Goal: Transaction & Acquisition: Purchase product/service

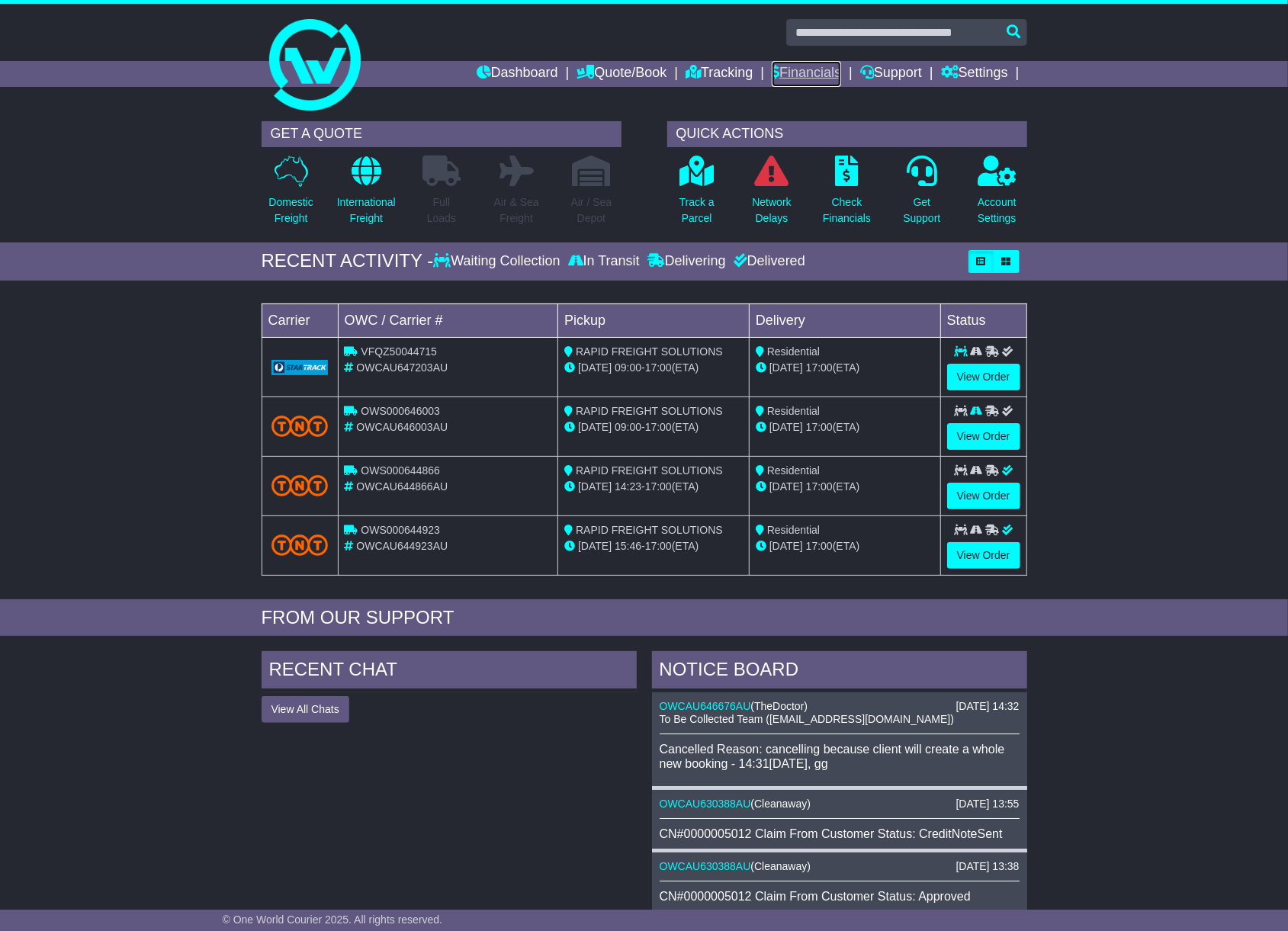
click at [797, 63] on link "Financials" at bounding box center [806, 74] width 69 height 26
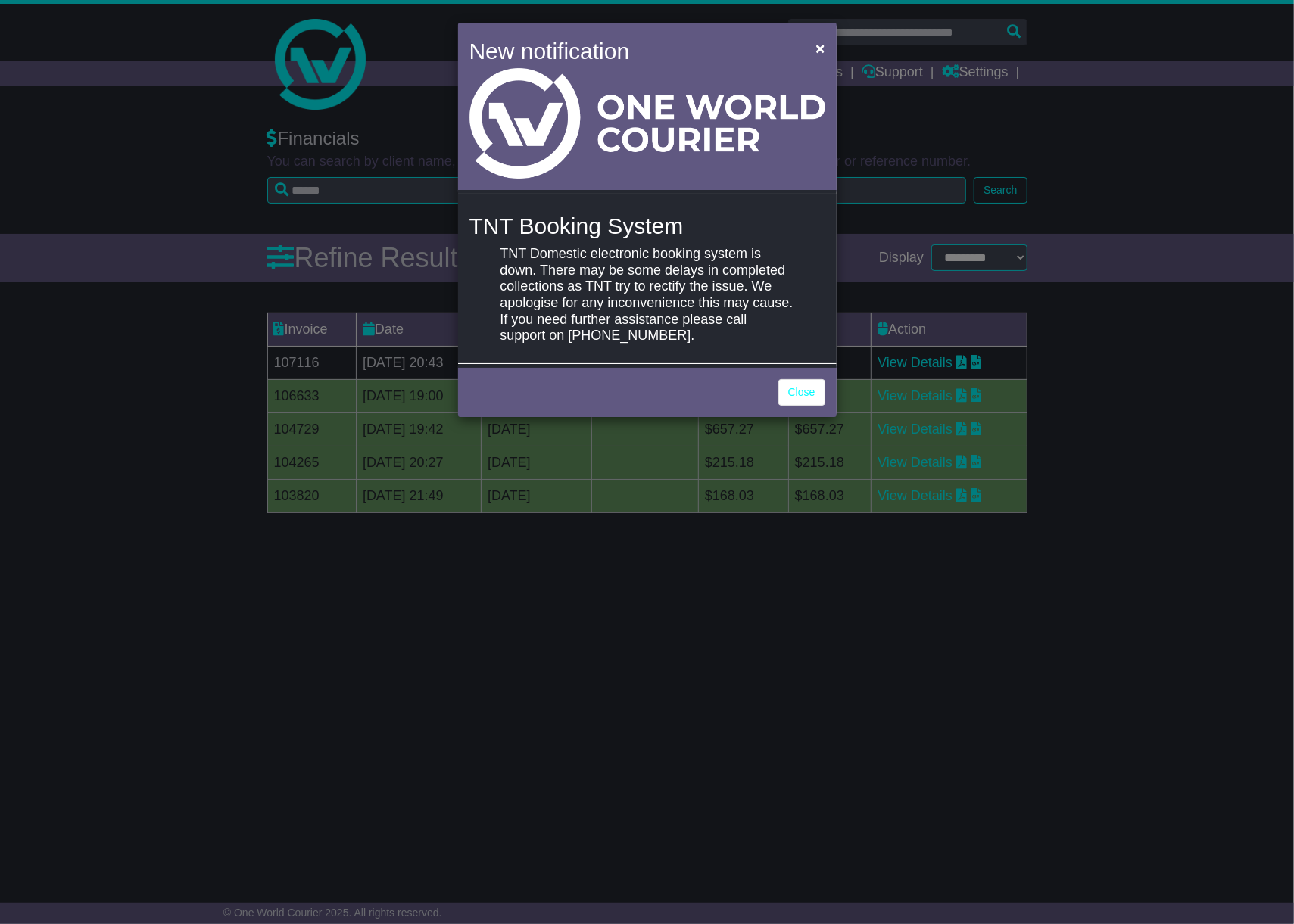
click at [272, 371] on div "New notification × TNT Booking System TNT Domestic electronic booking system is…" at bounding box center [647, 462] width 1294 height 924
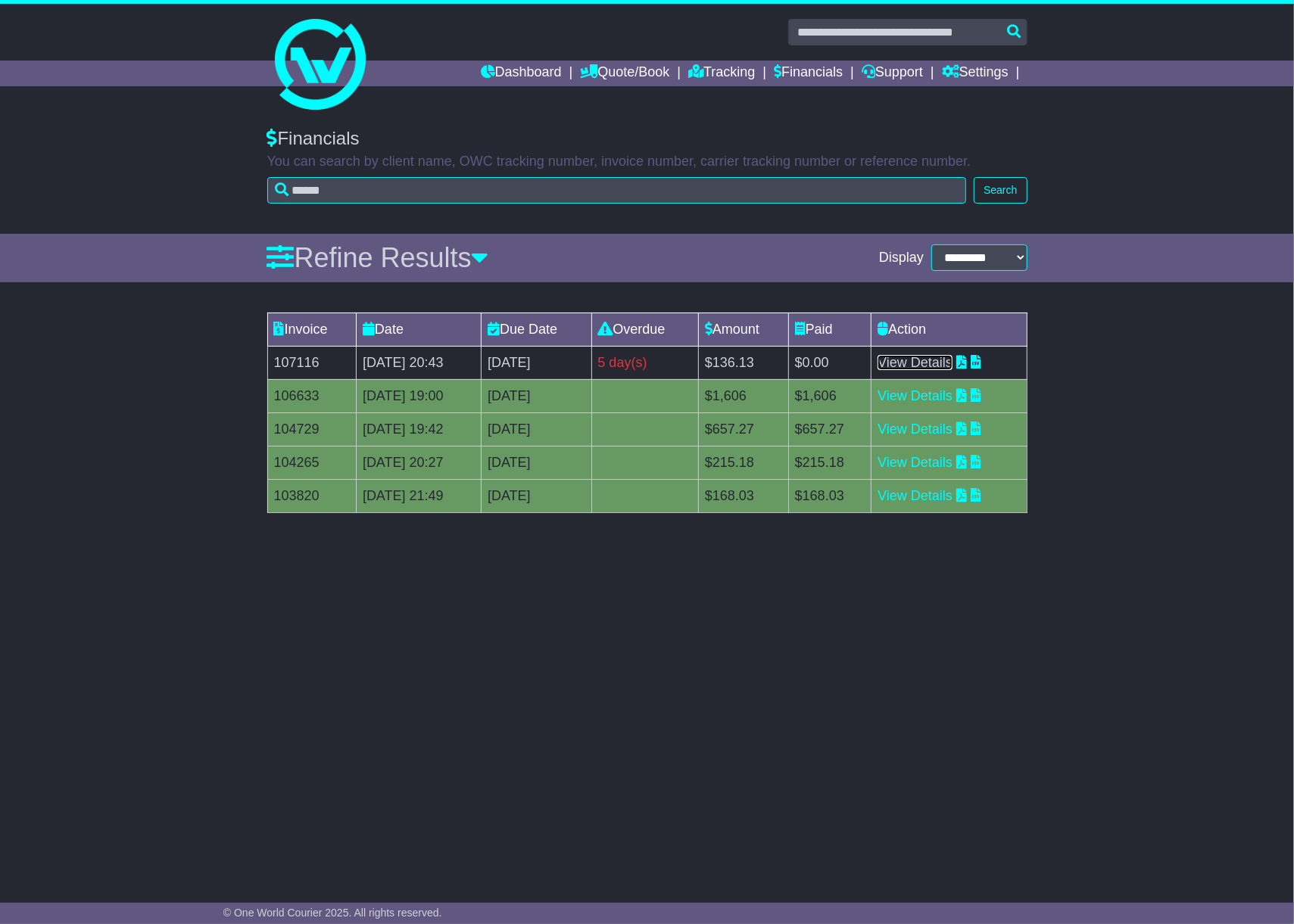
click at [935, 357] on link "View Details" at bounding box center [915, 363] width 75 height 15
click at [945, 368] on link "View Details" at bounding box center [915, 363] width 75 height 15
click at [930, 360] on link "View Details" at bounding box center [915, 363] width 75 height 15
click at [951, 355] on link "View Details" at bounding box center [915, 363] width 75 height 15
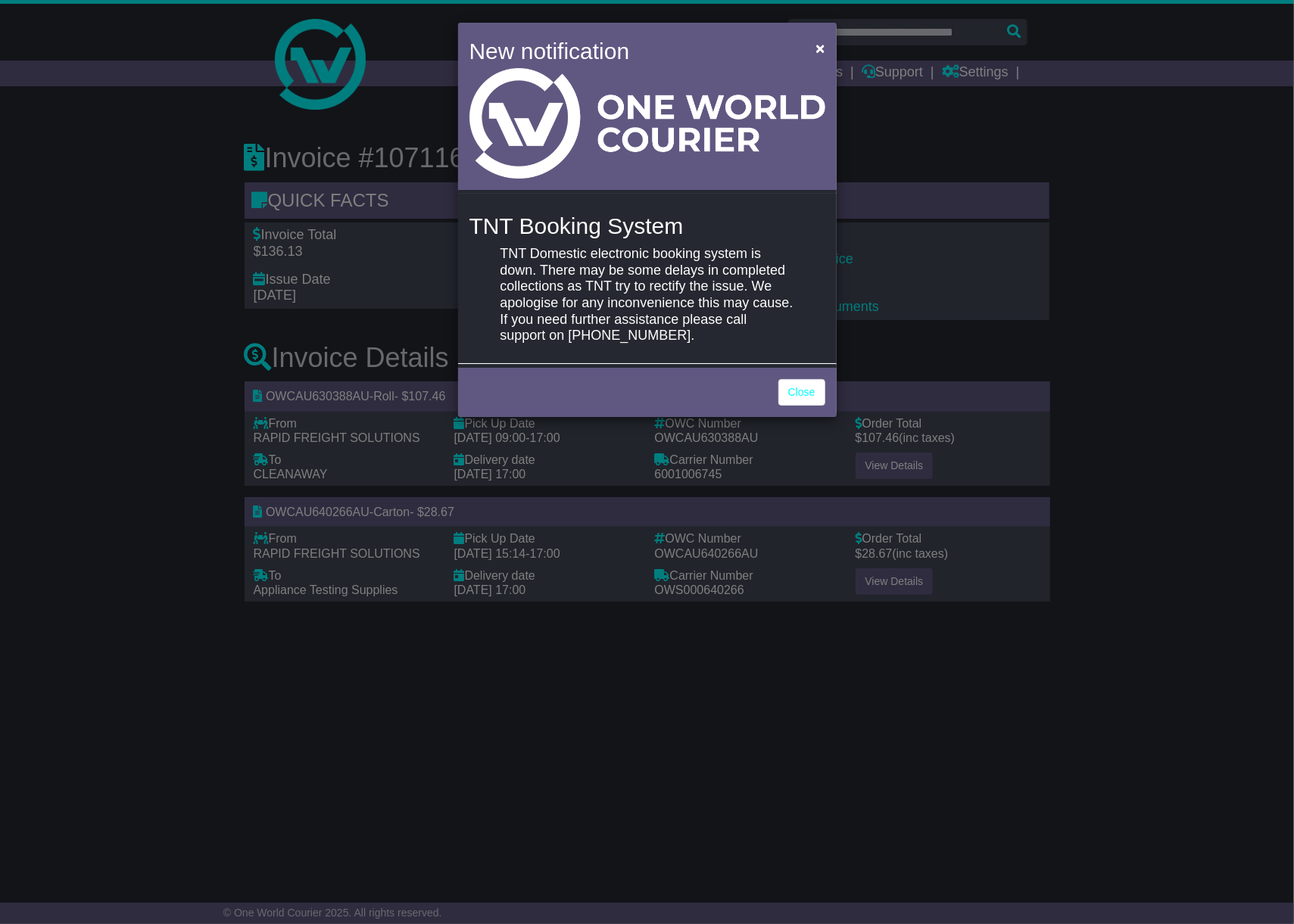
click at [931, 269] on div "New notification × TNT Booking System TNT Domestic electronic booking system is…" at bounding box center [647, 462] width 1294 height 924
click at [892, 248] on div "New notification × TNT Booking System TNT Domestic electronic booking system is…" at bounding box center [647, 462] width 1294 height 924
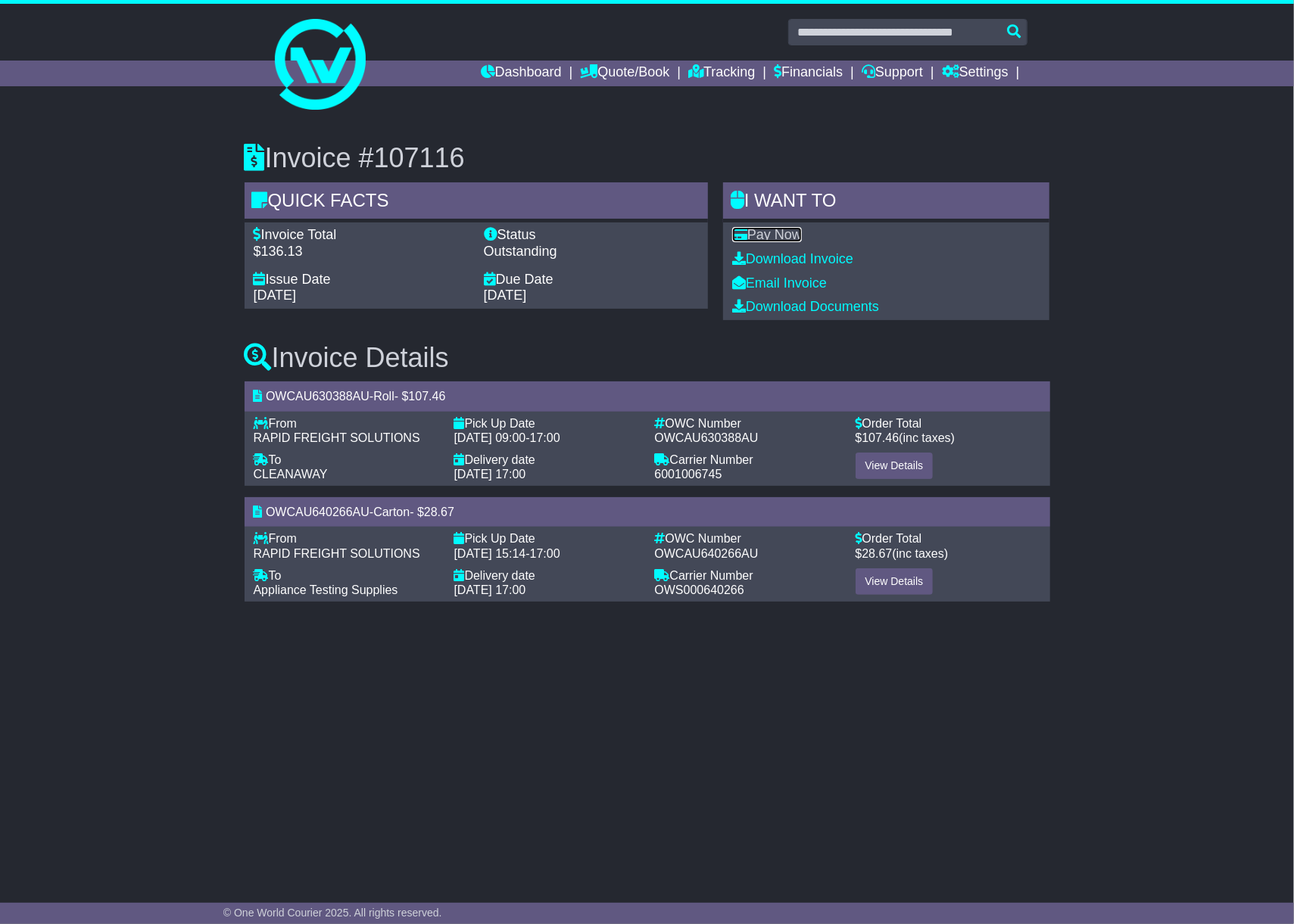
click at [768, 230] on link "Pay Now" at bounding box center [767, 234] width 69 height 15
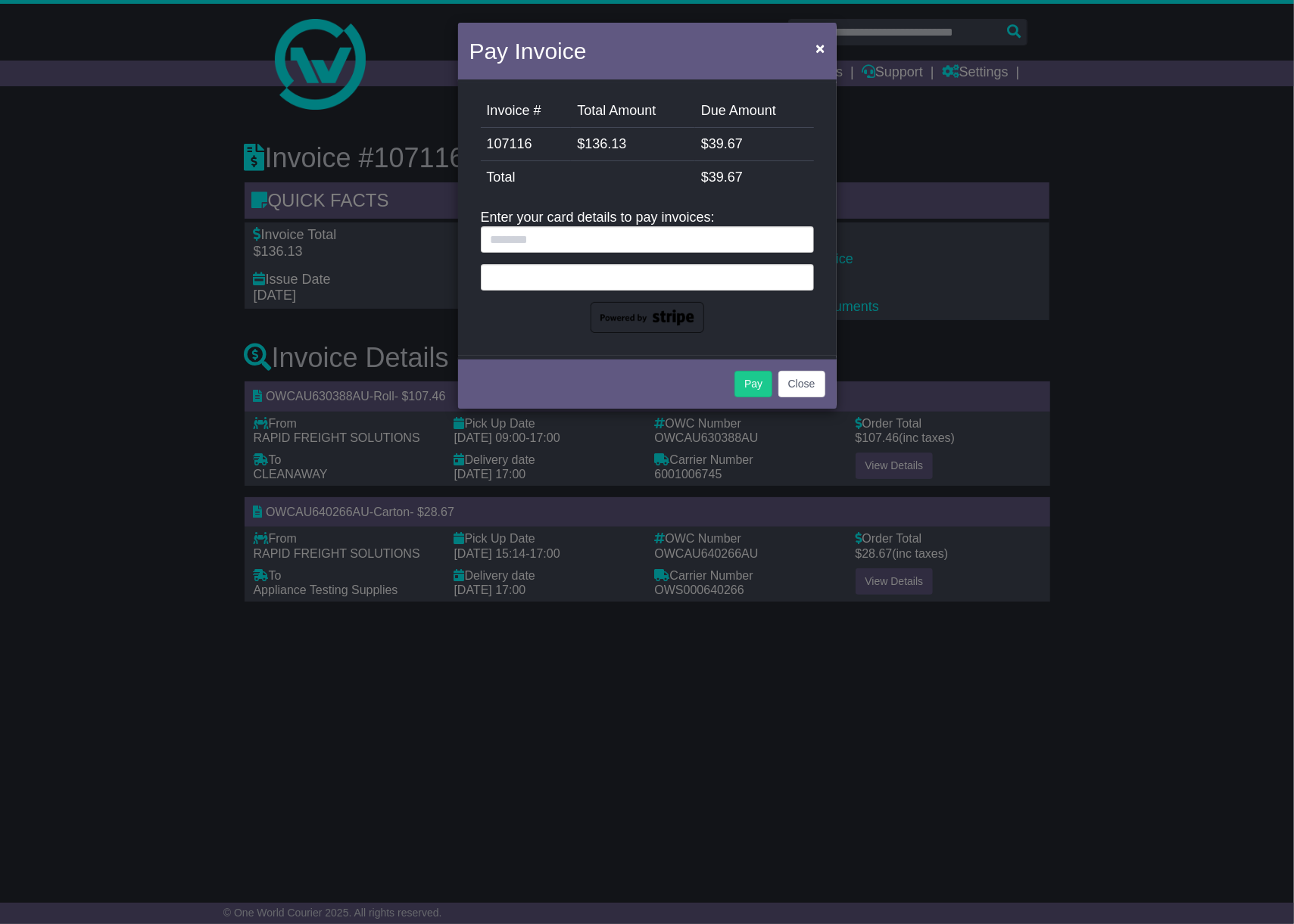
click at [895, 237] on div "Pay Invoice × Invoice # Total Amount Due Amount 107116 $ 136.13 $ 39.67 StripeF…" at bounding box center [647, 462] width 1294 height 924
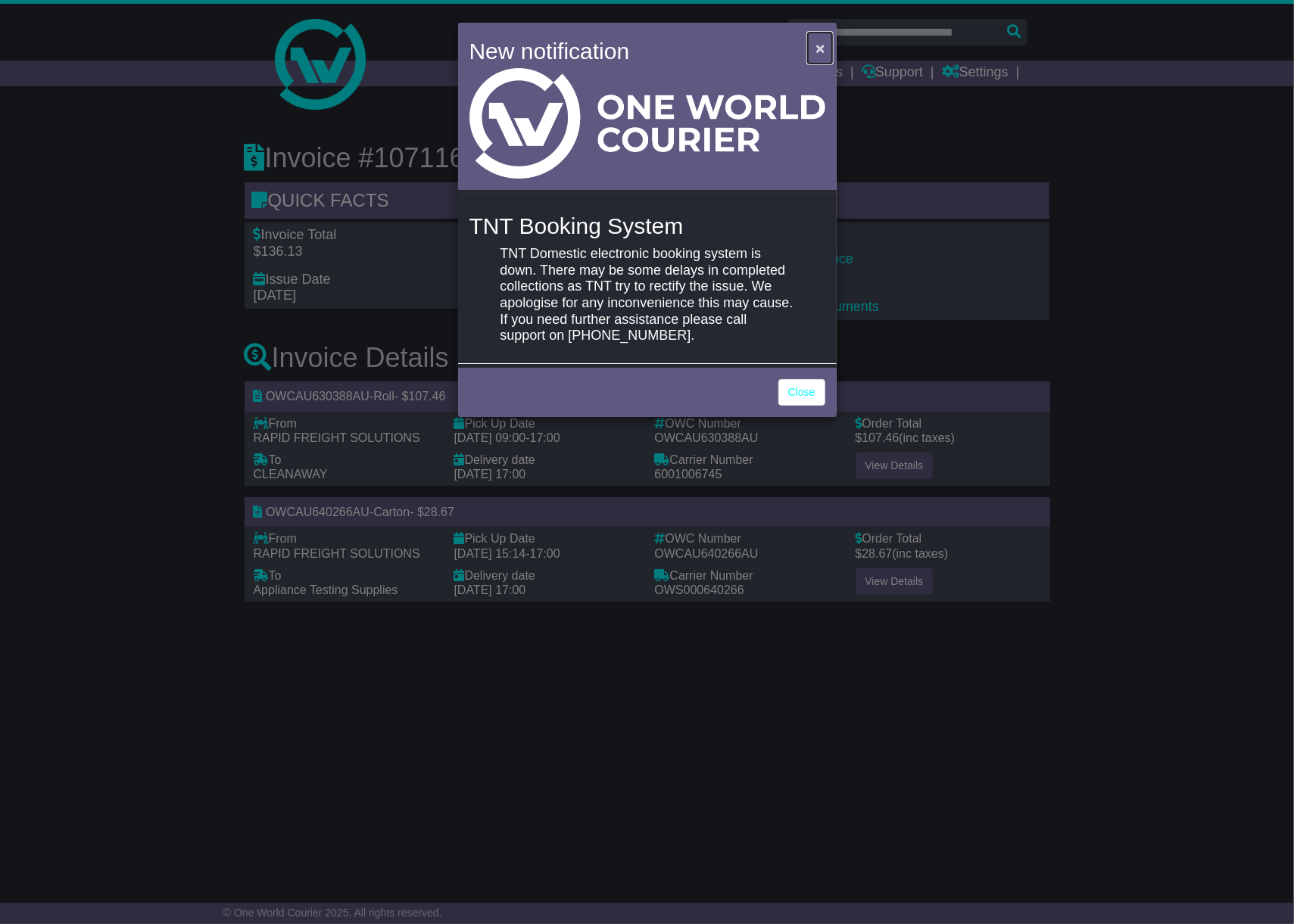
click at [822, 46] on span "×" at bounding box center [820, 48] width 9 height 18
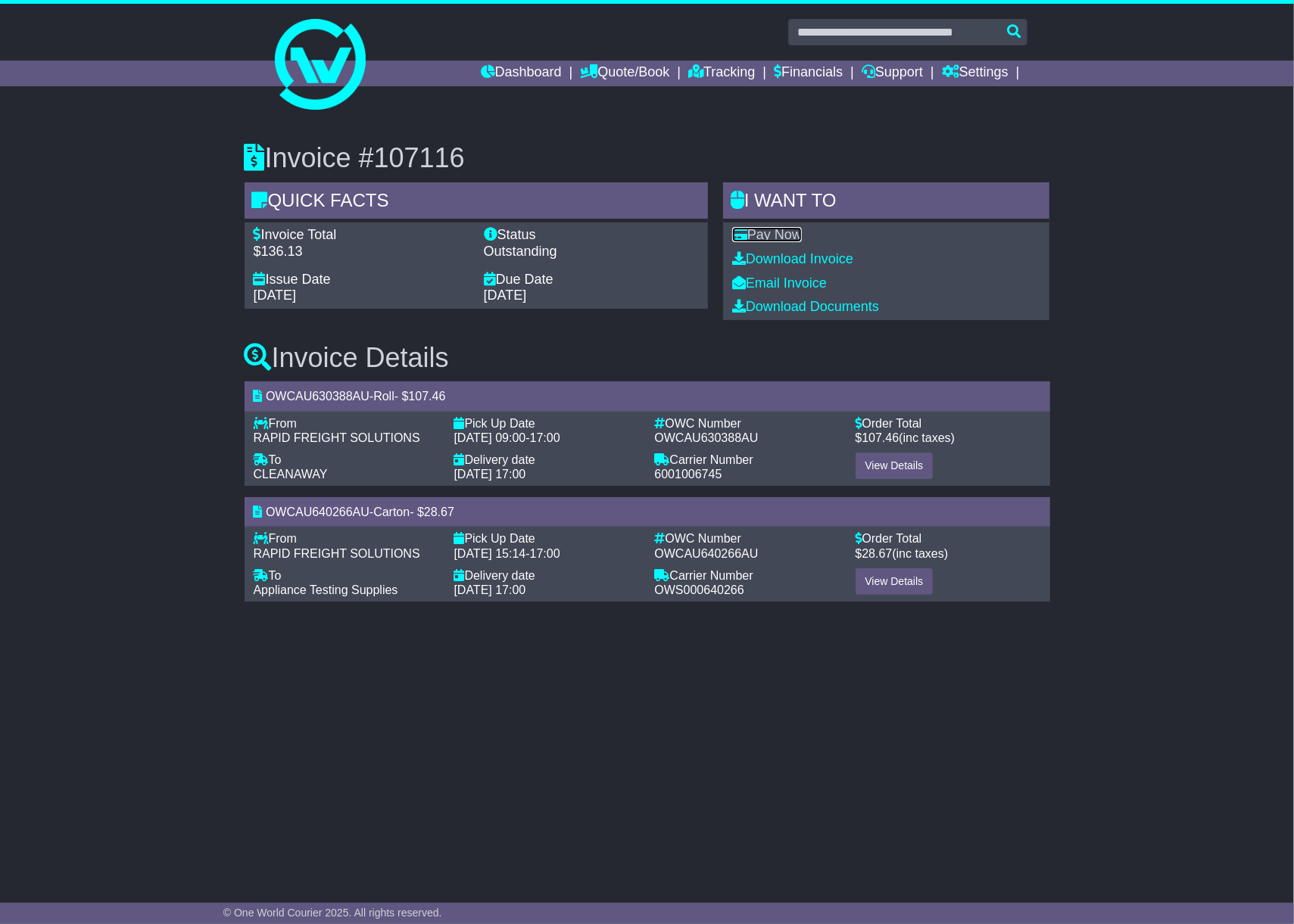
click at [757, 234] on link "Pay Now" at bounding box center [767, 234] width 69 height 15
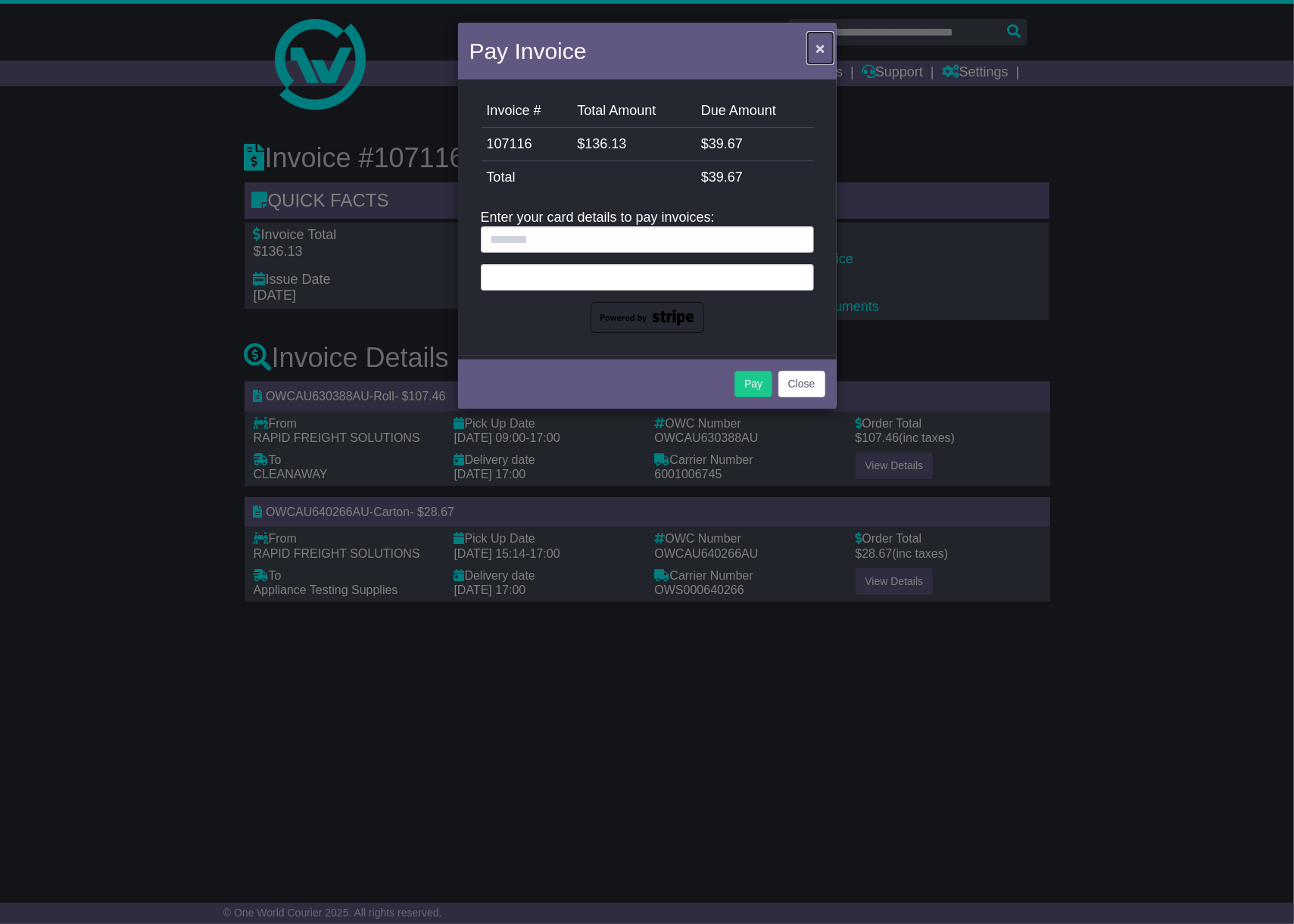
click at [822, 50] on span "×" at bounding box center [820, 48] width 9 height 18
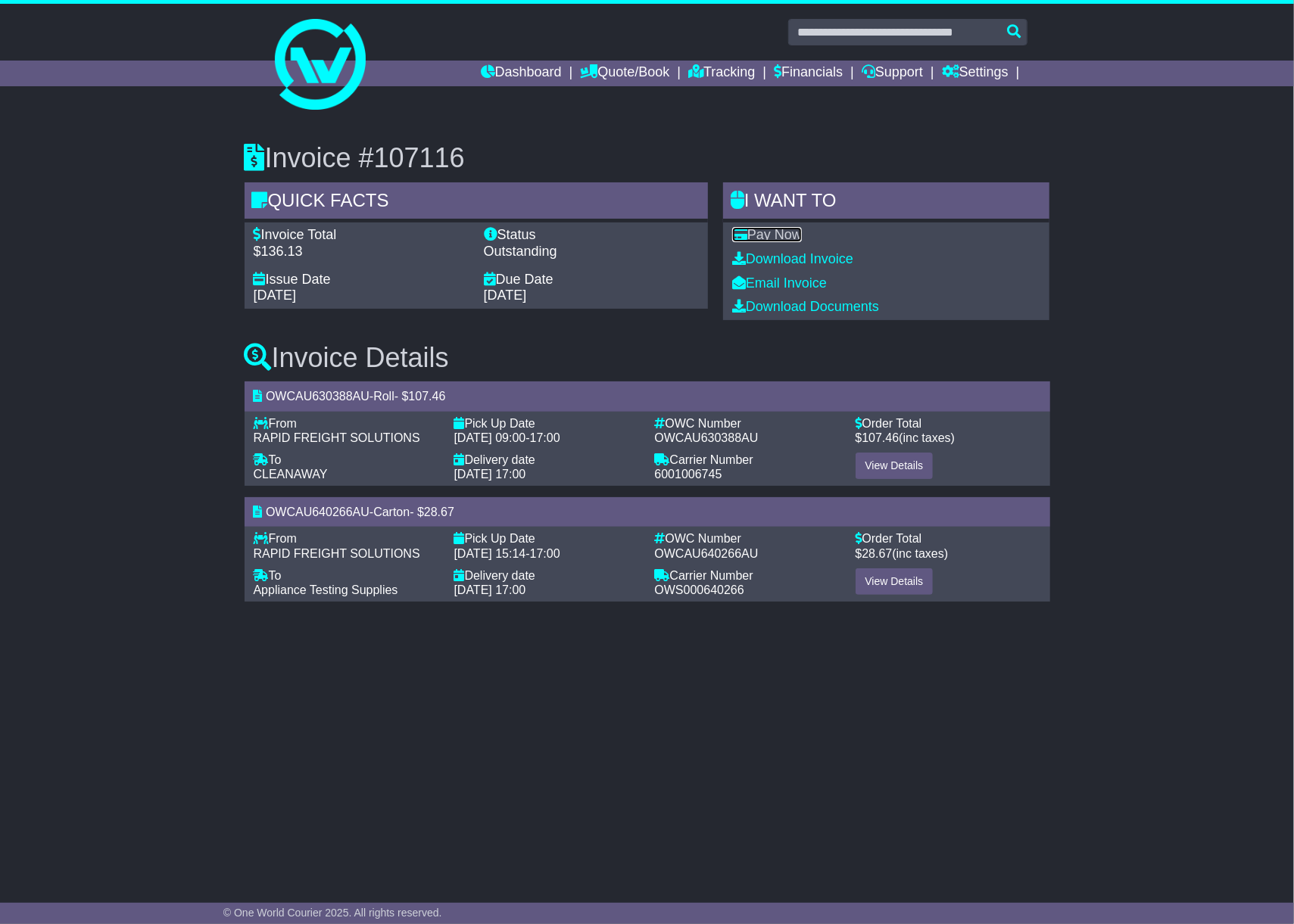
click at [776, 238] on link "Pay Now" at bounding box center [767, 234] width 69 height 15
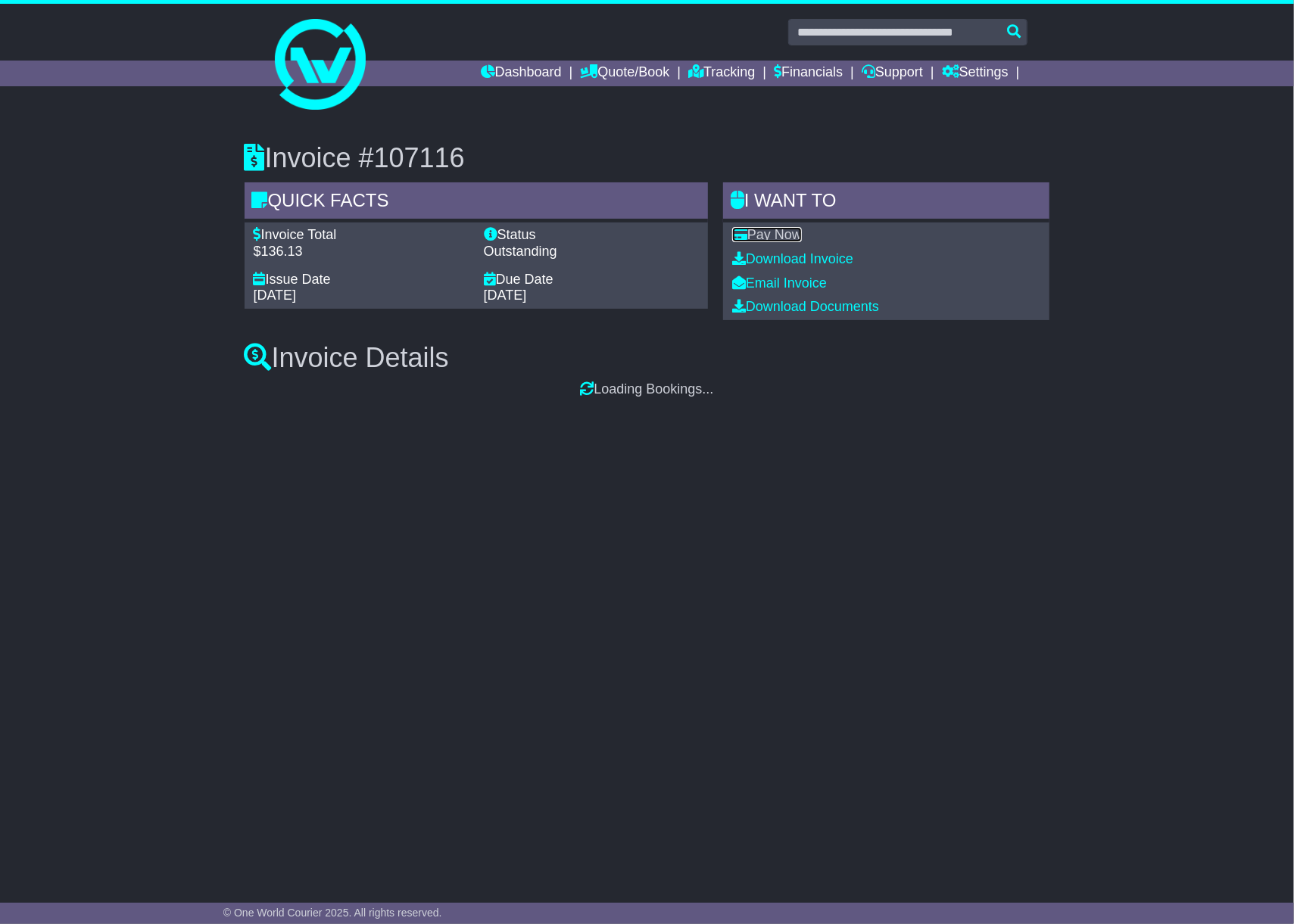
click at [762, 234] on link "Pay Now" at bounding box center [767, 234] width 69 height 15
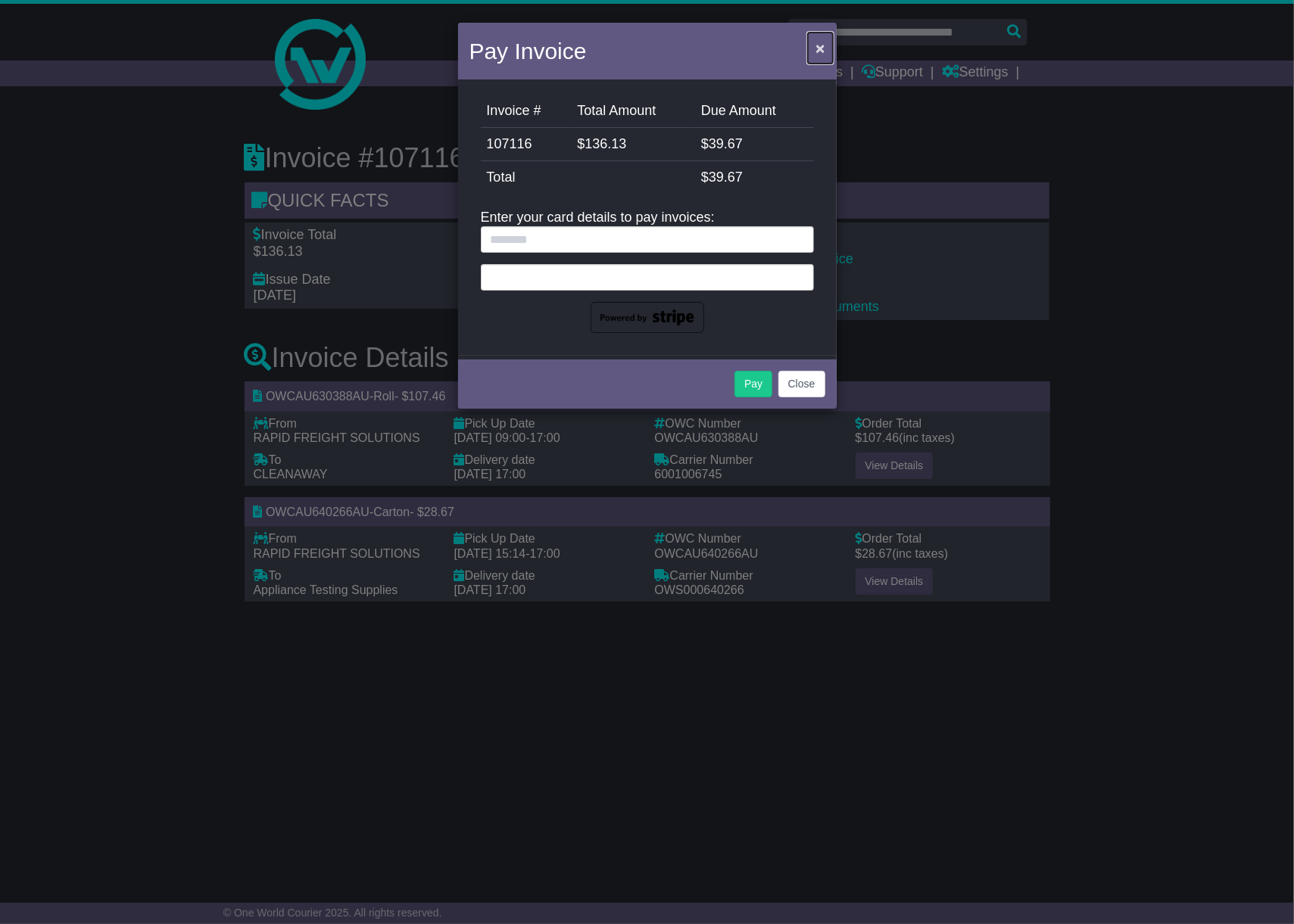
click at [820, 46] on span "×" at bounding box center [820, 48] width 9 height 18
